Goal: Information Seeking & Learning: Learn about a topic

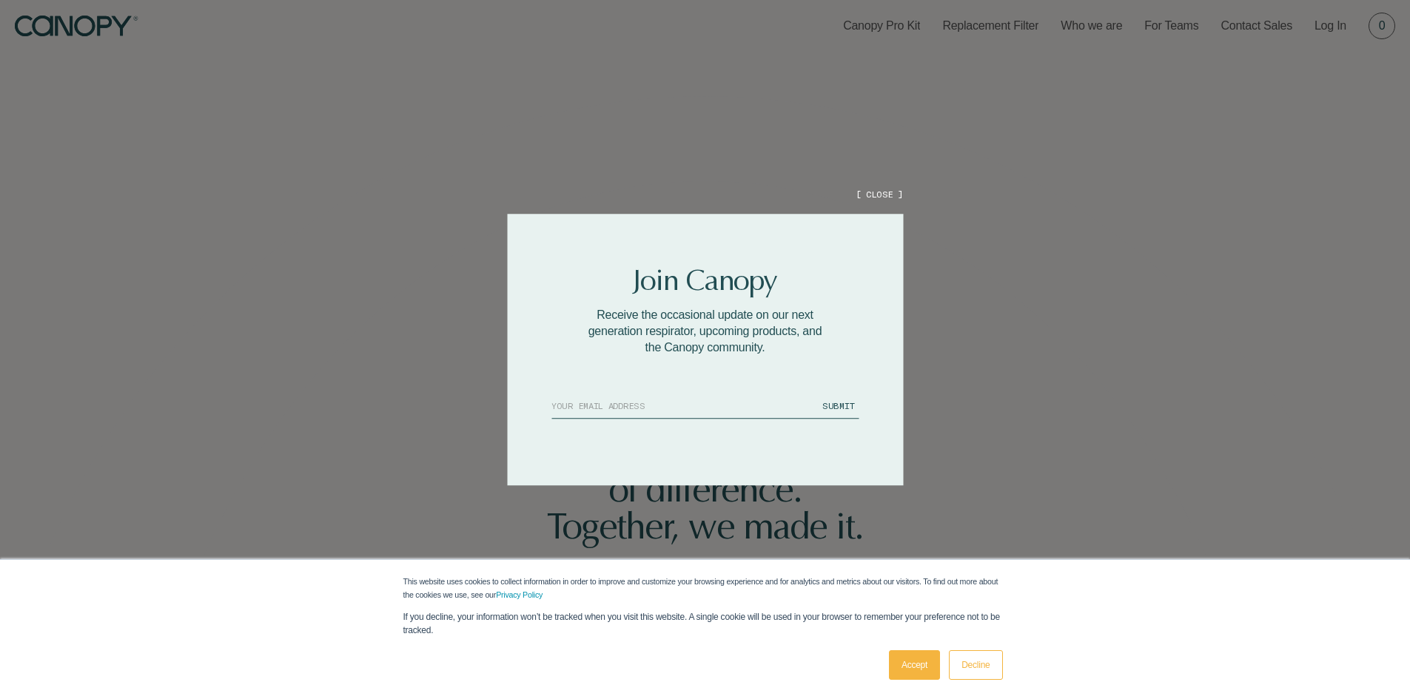
click at [890, 198] on button "[ CLOSE ]" at bounding box center [878, 194] width 47 height 13
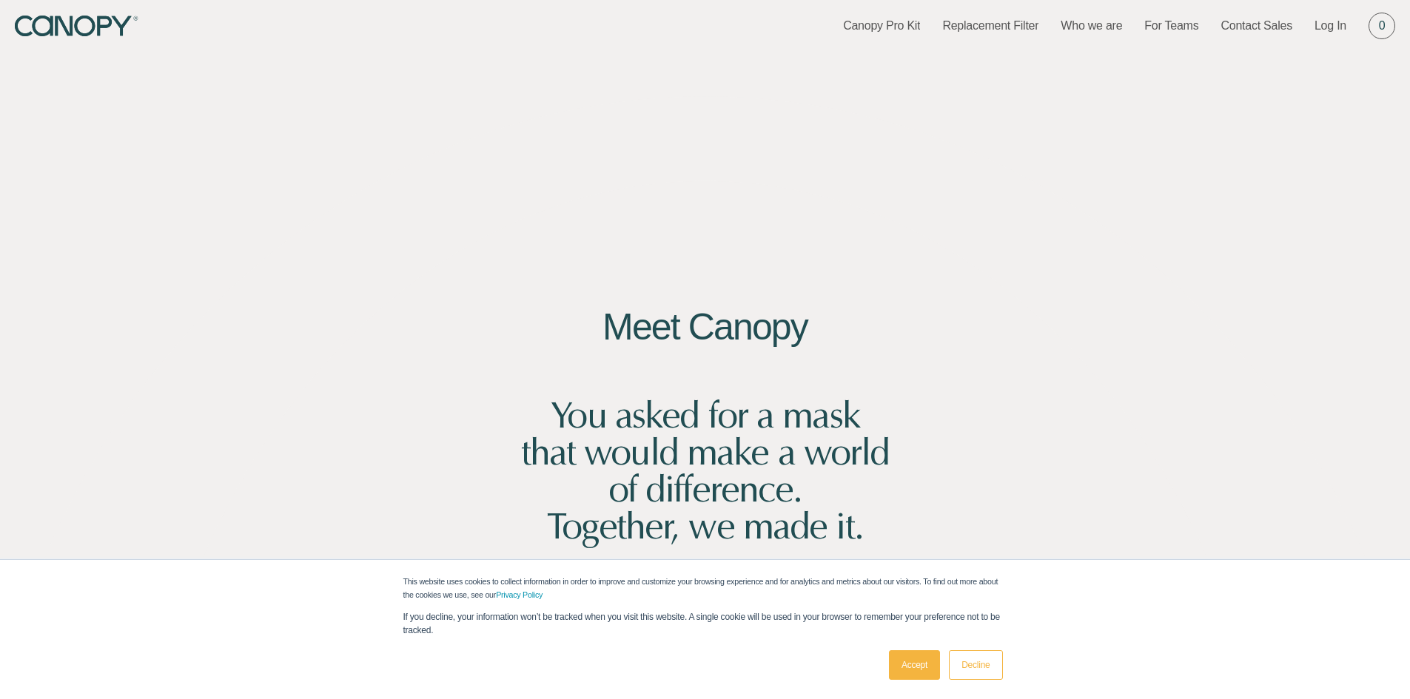
click at [930, 666] on link "Accept" at bounding box center [914, 665] width 51 height 30
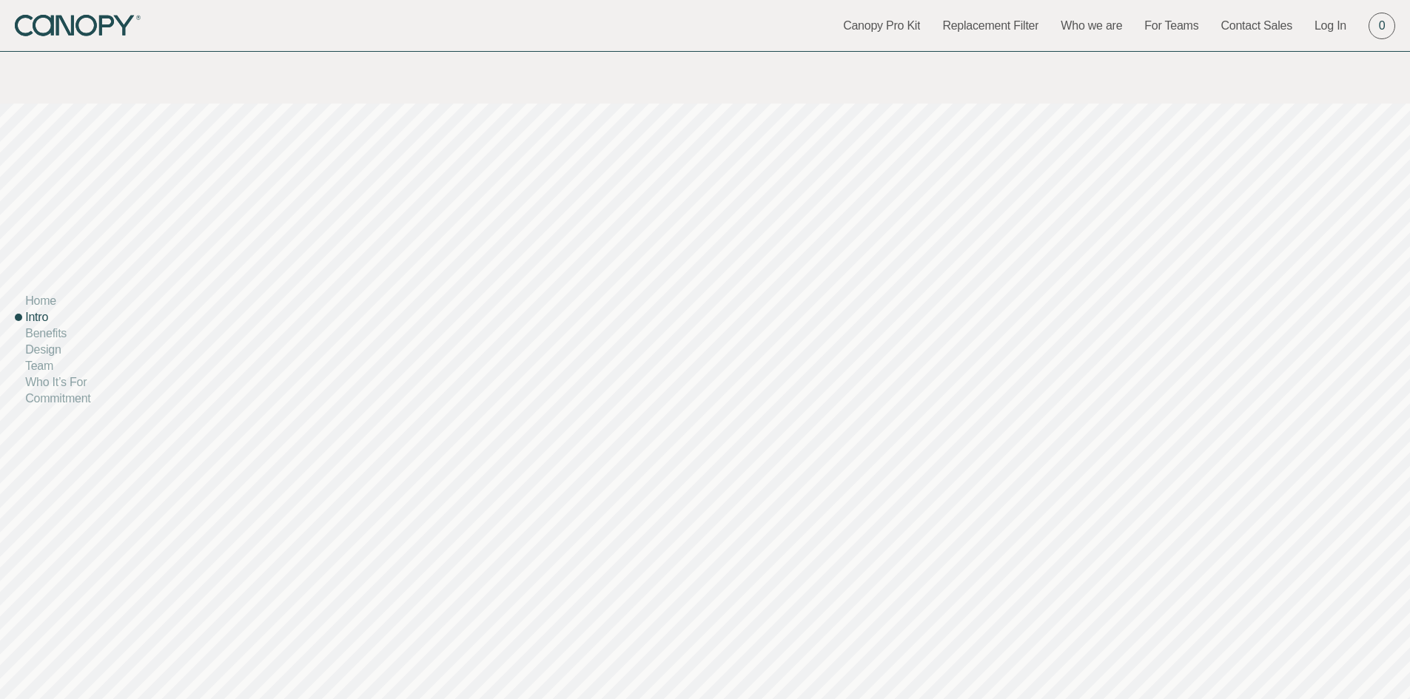
scroll to position [814, 0]
drag, startPoint x: 735, startPoint y: 473, endPoint x: 627, endPoint y: 452, distance: 110.0
click at [633, 457] on div "The supremely comfortable, transparent respirator. Every day, frontline workers…" at bounding box center [705, 672] width 1410 height 874
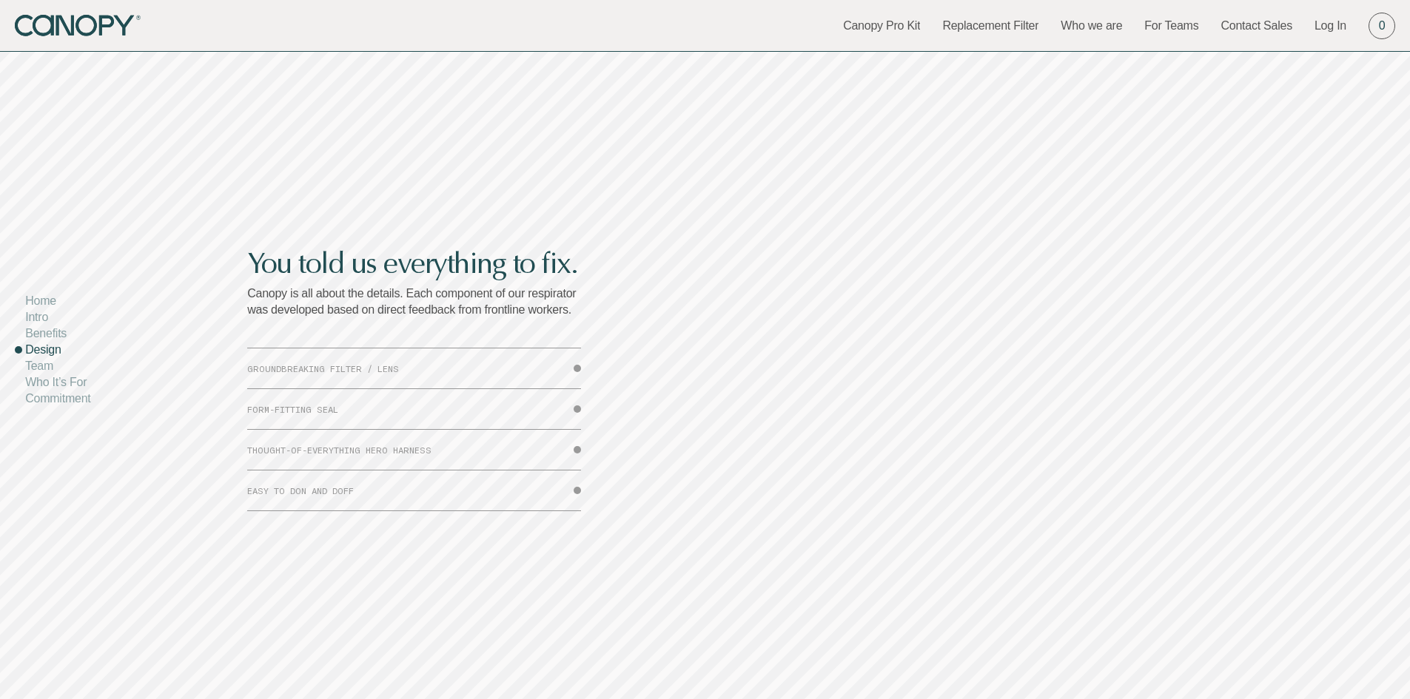
scroll to position [4664, 0]
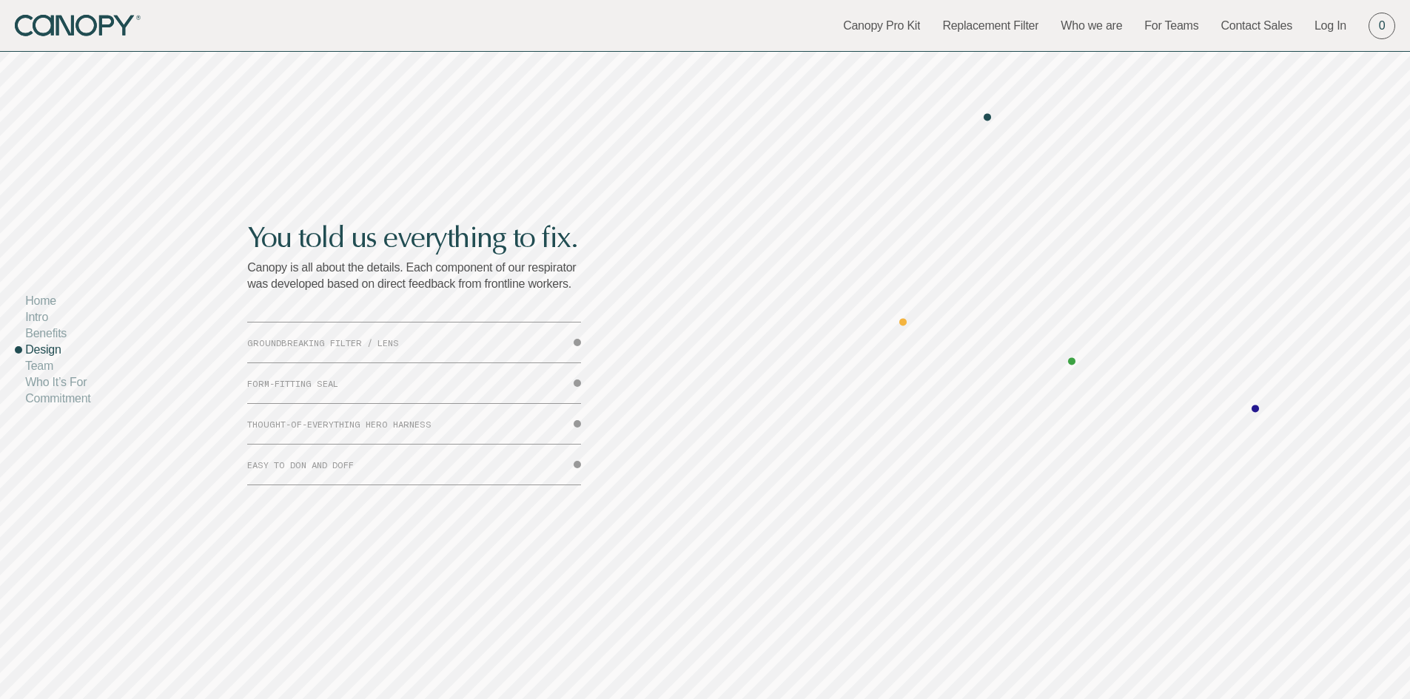
click at [343, 467] on button "EASY TO DON AND DOFF" at bounding box center [414, 465] width 334 height 40
click at [352, 422] on button "THOUGHT-OF-EVERYTHING HERO HARNESS" at bounding box center [414, 424] width 334 height 40
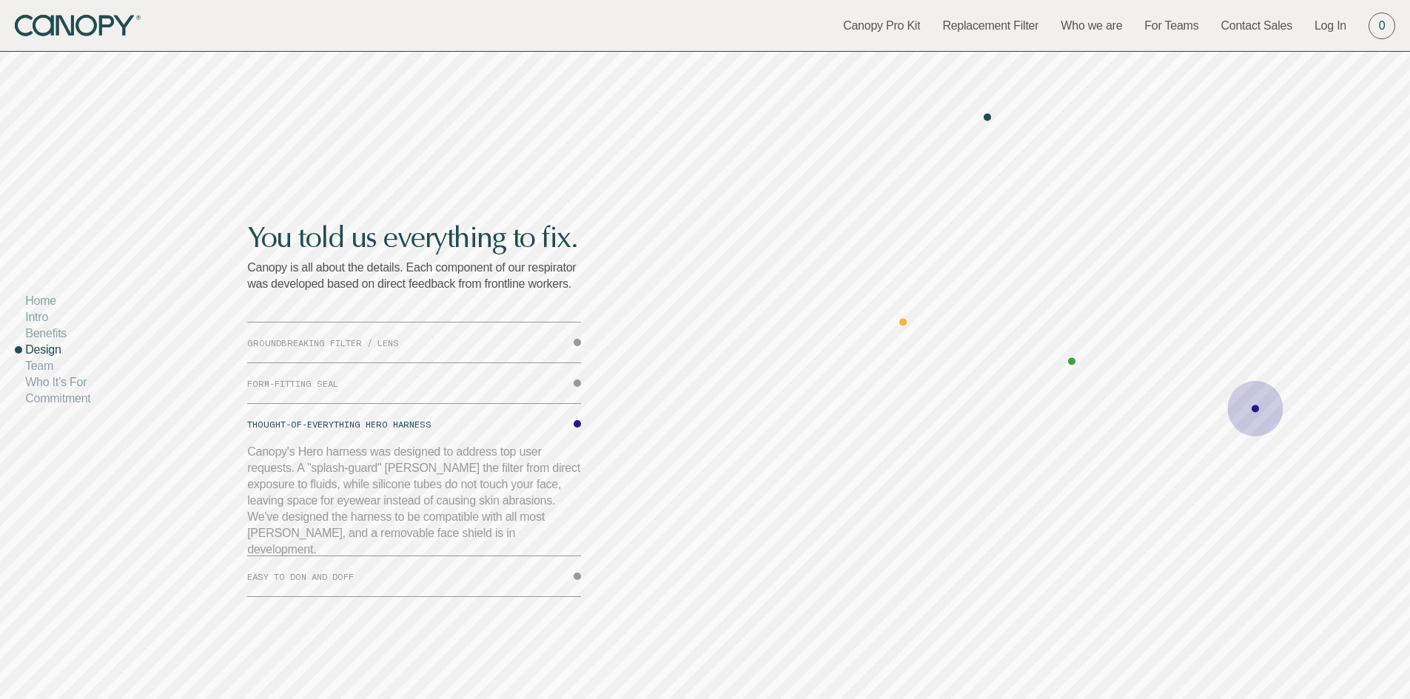
click at [331, 384] on button "FORM-FITTING SEAL" at bounding box center [414, 383] width 334 height 40
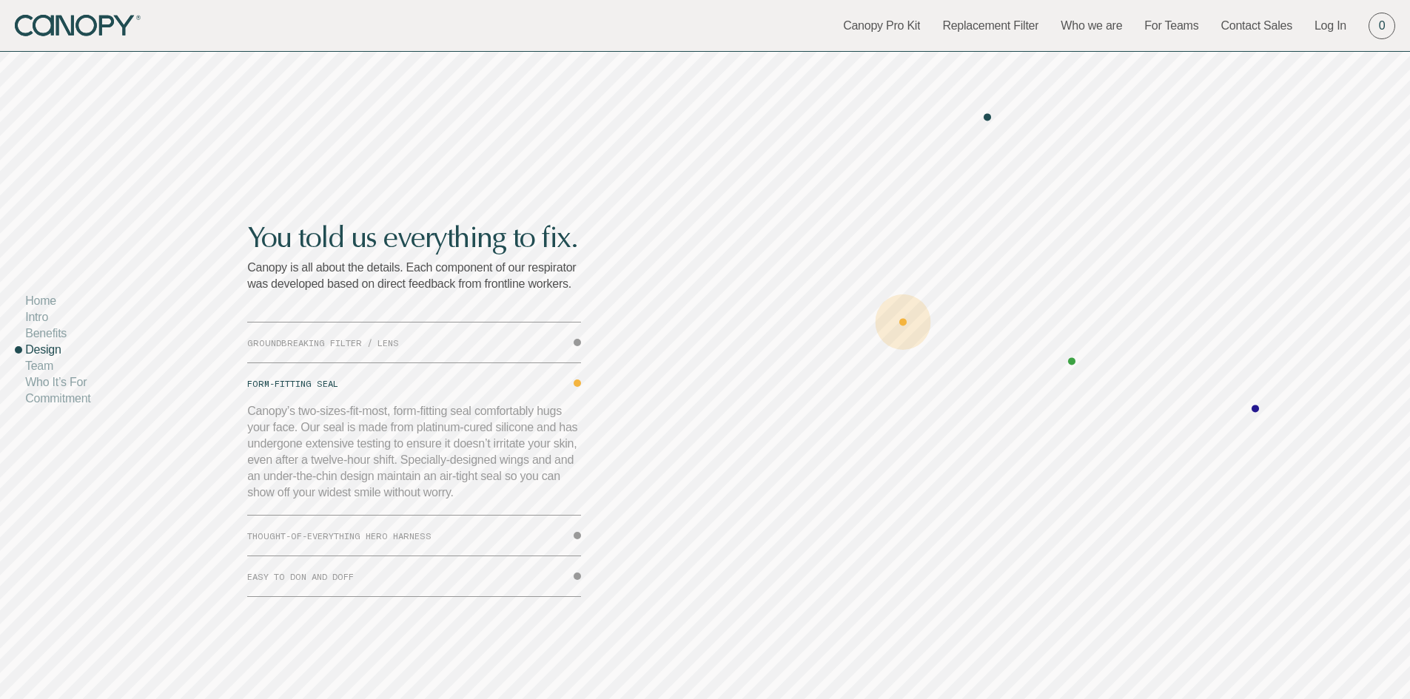
click at [332, 340] on button "GROUNDBREAKING FILTER / LENS" at bounding box center [414, 343] width 334 height 40
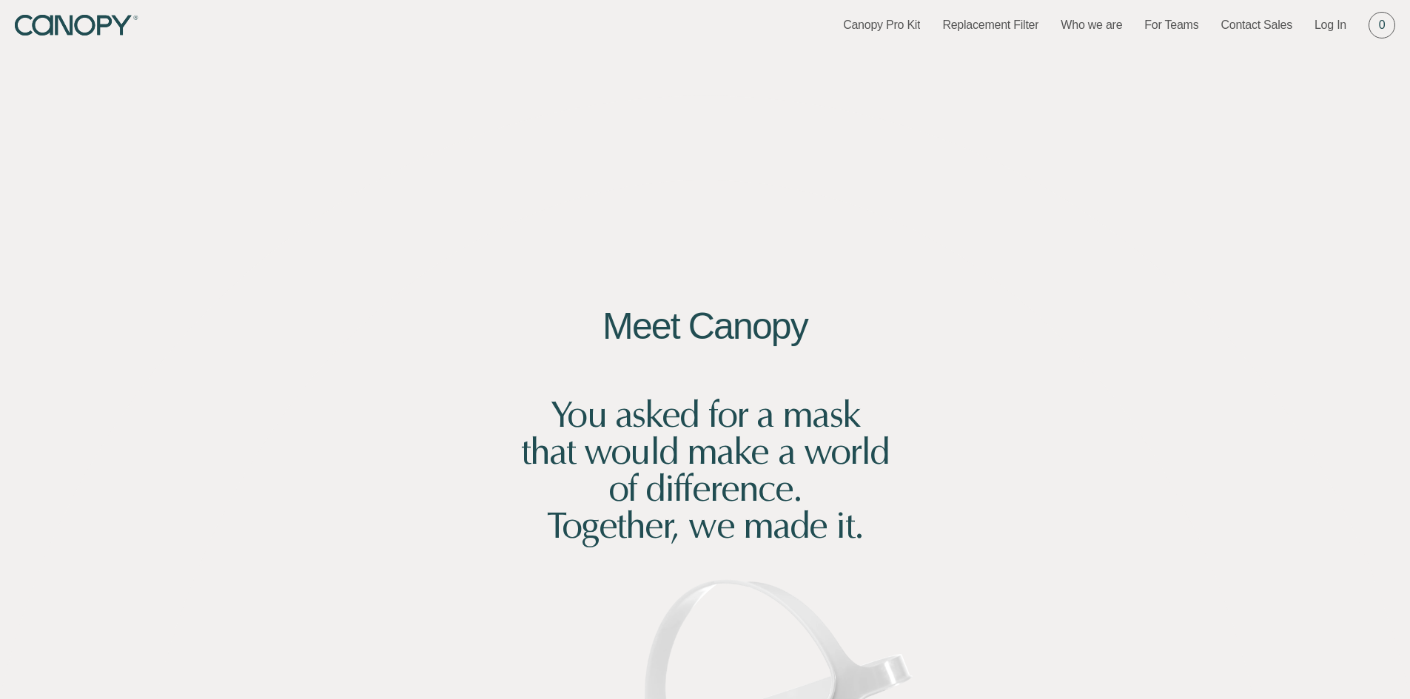
scroll to position [0, 0]
click at [909, 24] on link "Canopy Pro Kit" at bounding box center [881, 26] width 77 height 16
click at [1075, 28] on link "Who we are" at bounding box center [1090, 26] width 61 height 16
